Goal: Navigation & Orientation: Find specific page/section

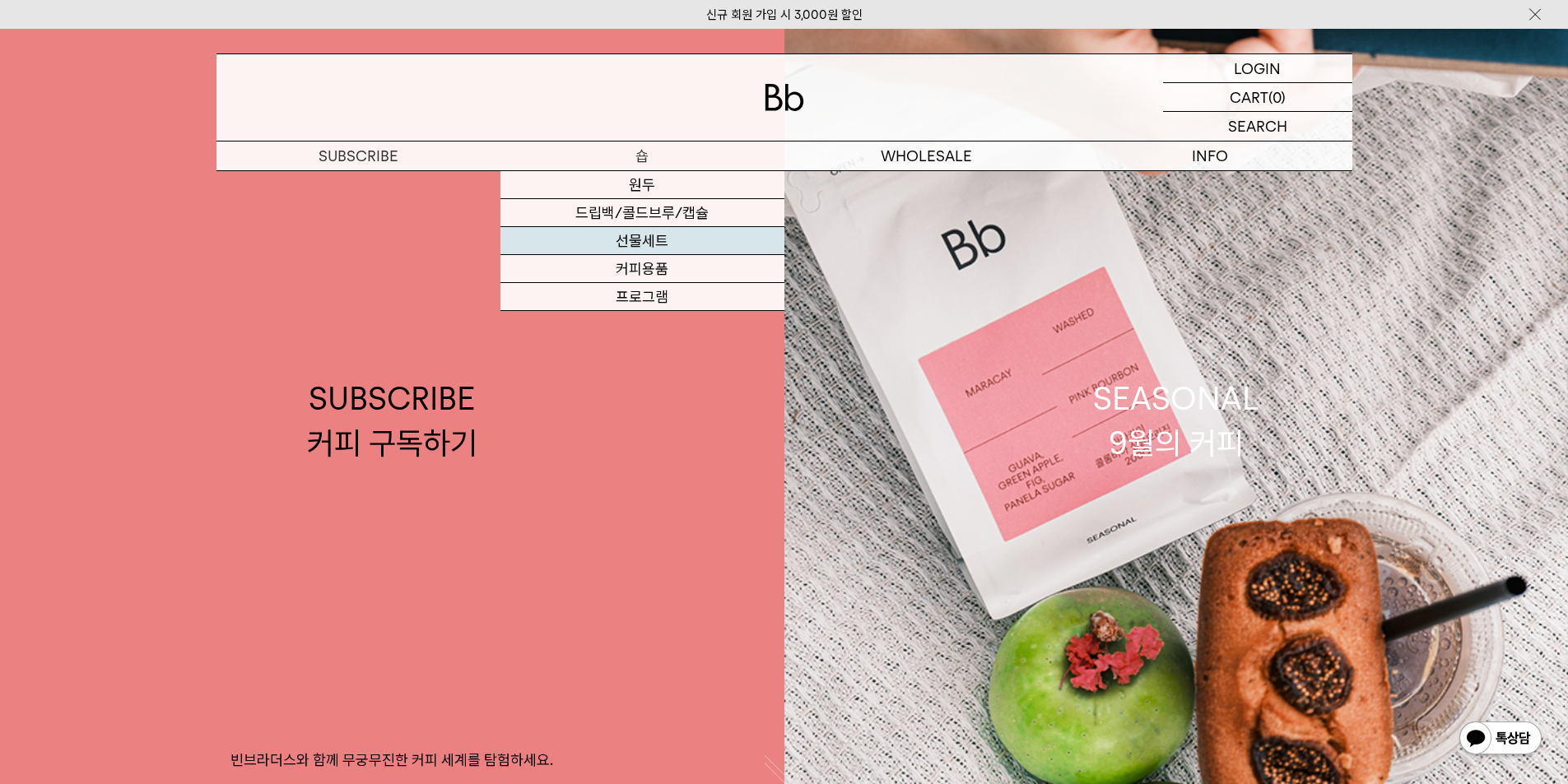
click at [678, 242] on link "선물세트" at bounding box center [642, 241] width 284 height 28
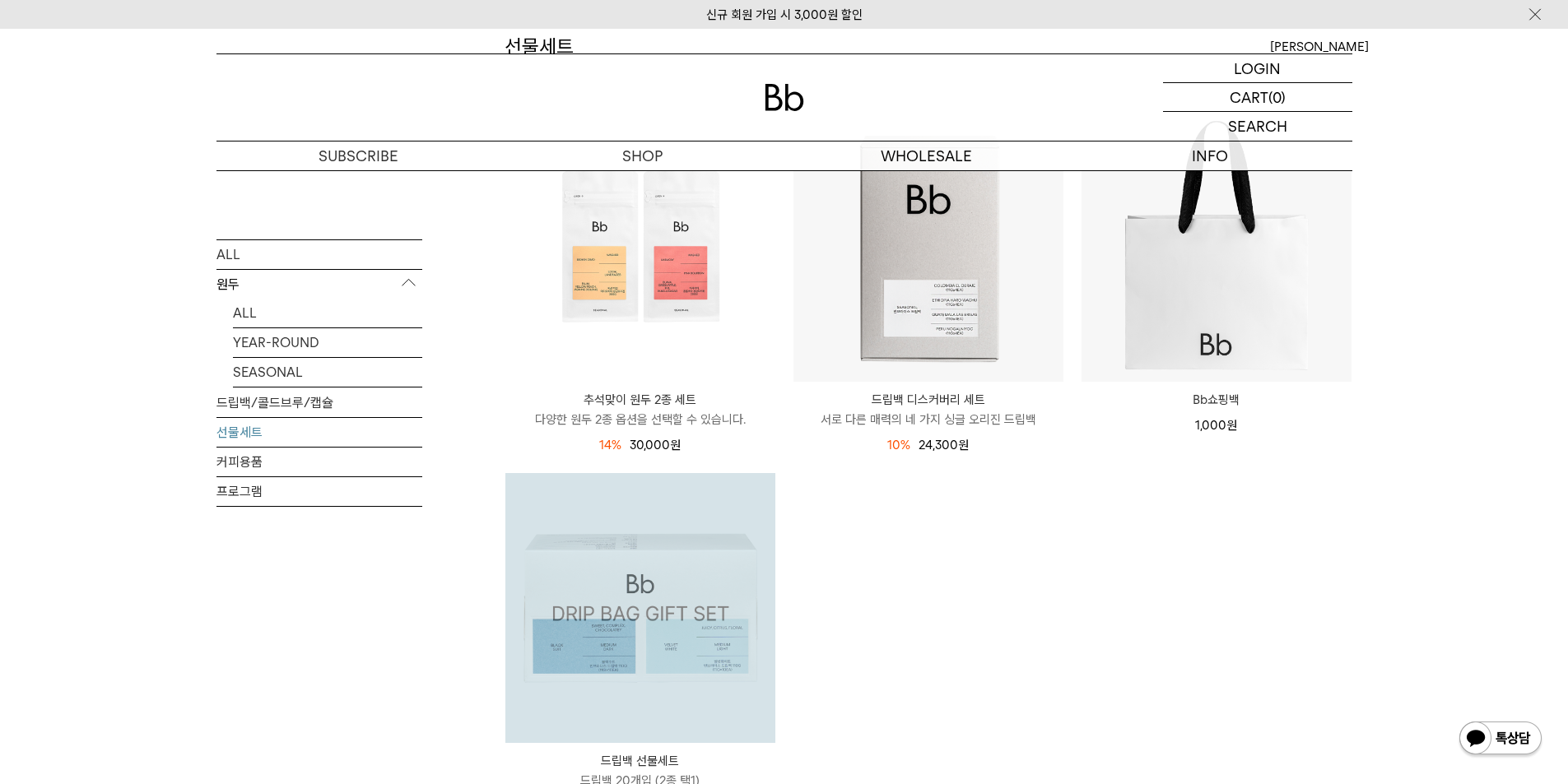
scroll to position [247, 0]
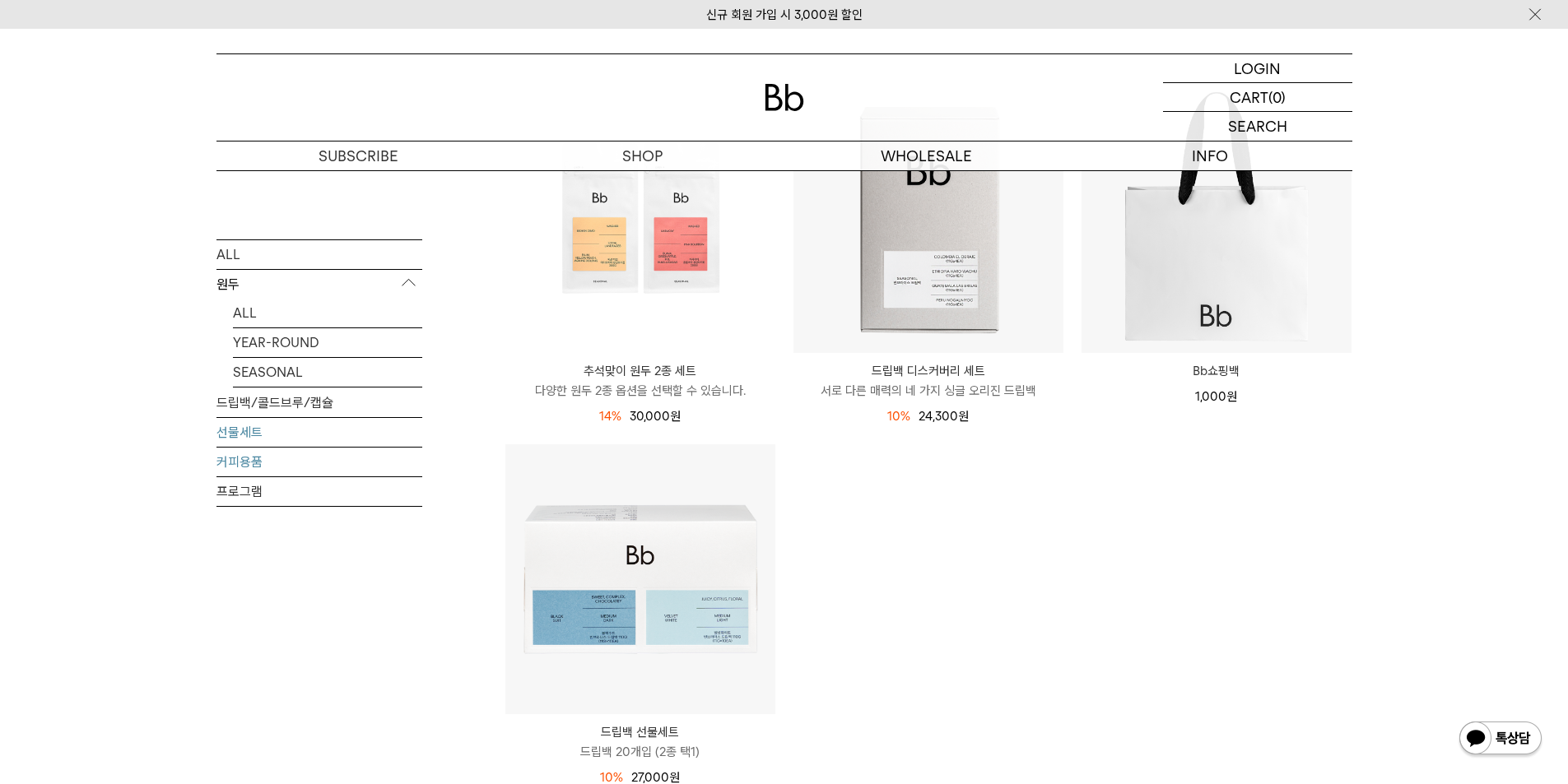
click at [278, 461] on link "커피용품" at bounding box center [319, 460] width 206 height 29
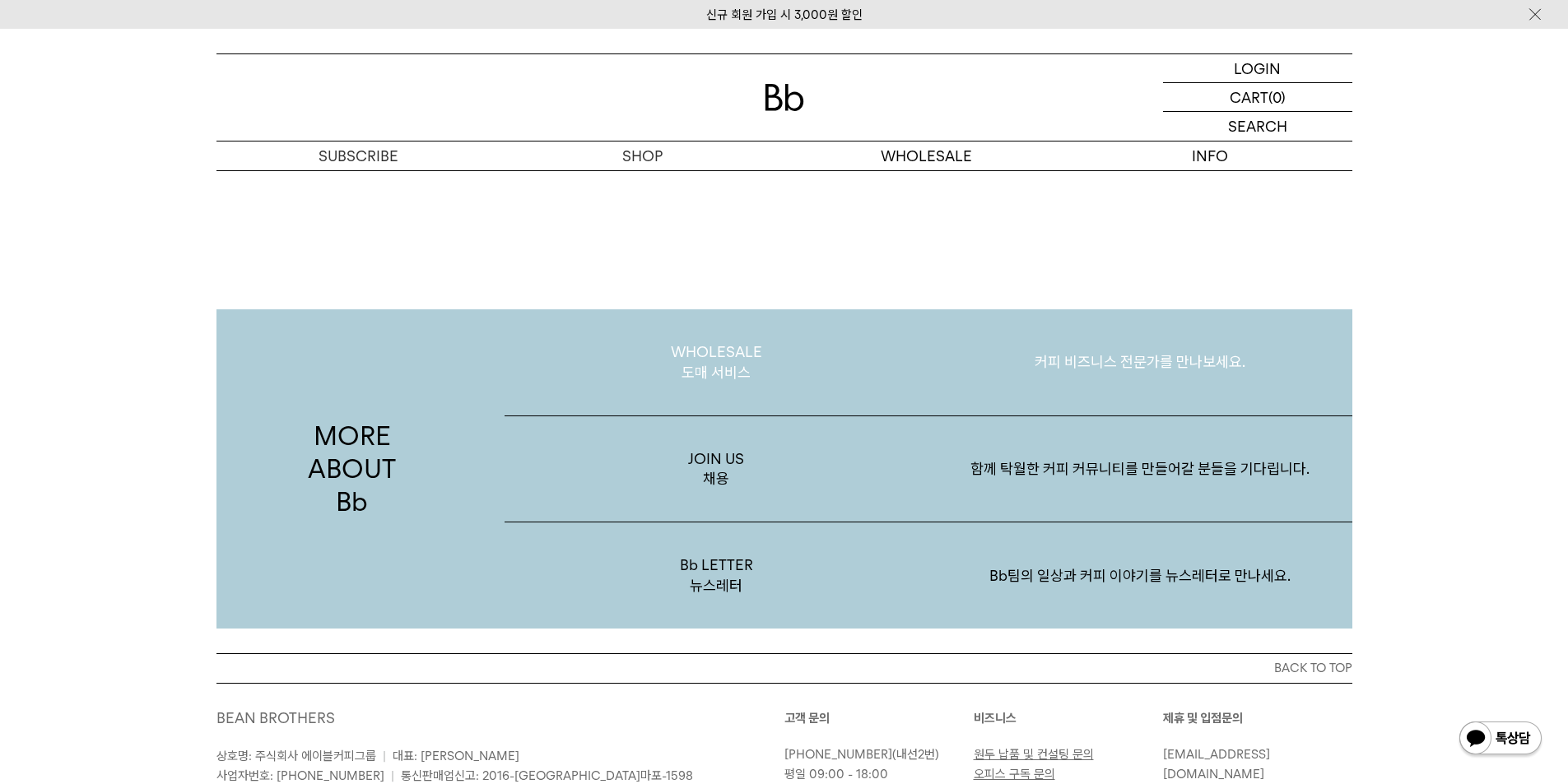
scroll to position [3188, 0]
